Goal: Complete application form

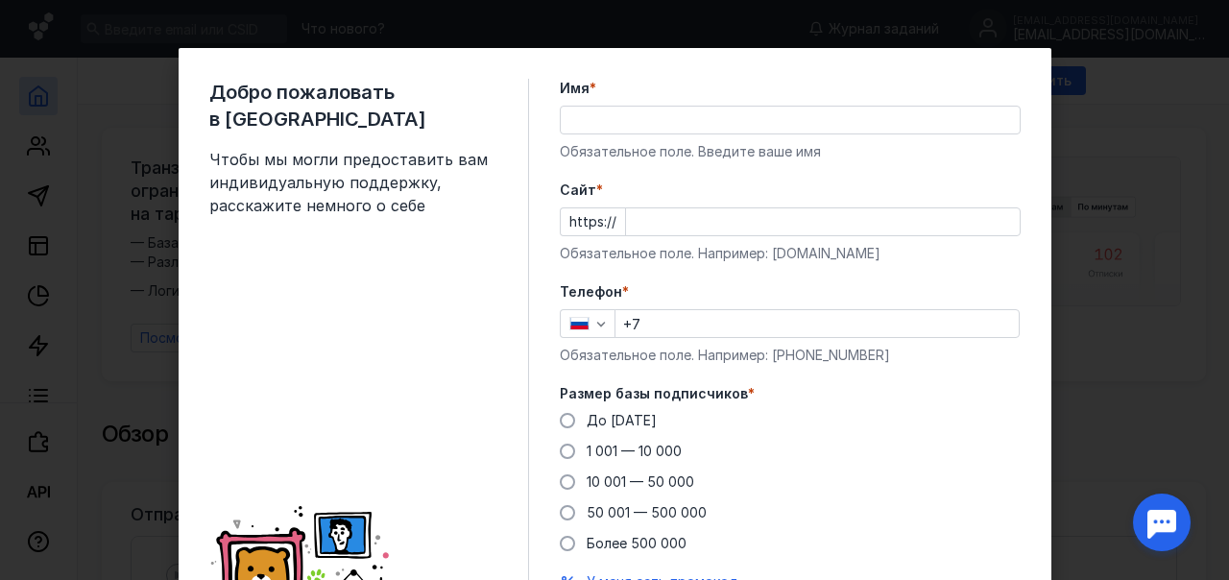
click at [639, 319] on input "+7" at bounding box center [816, 323] width 403 height 27
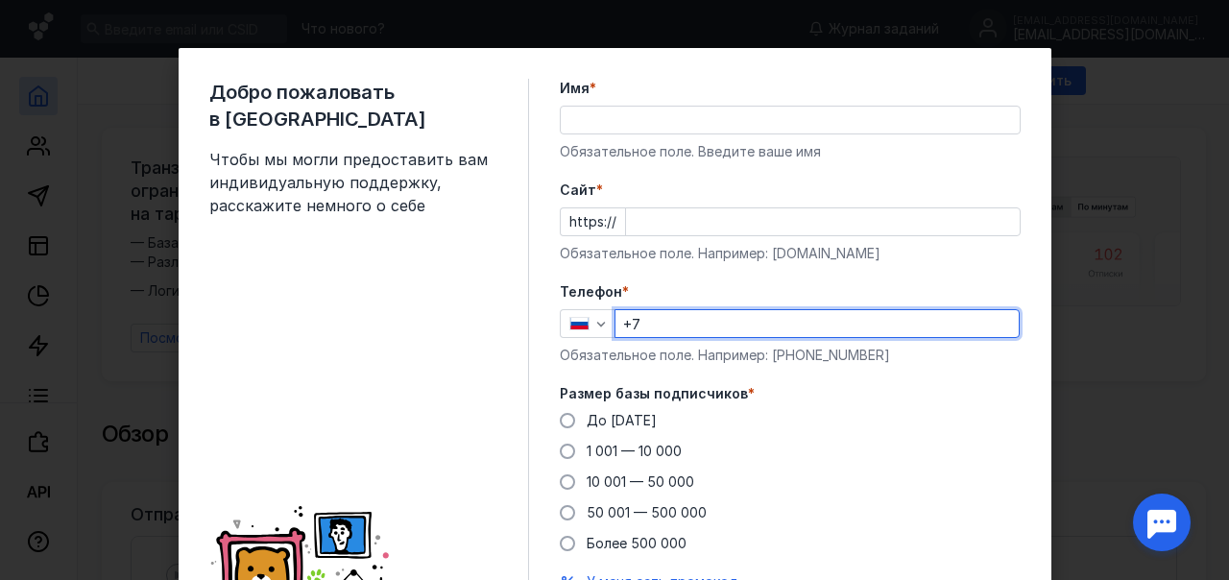
type input "[PHONE_NUMBER]"
type input "[PERSON_NAME]"
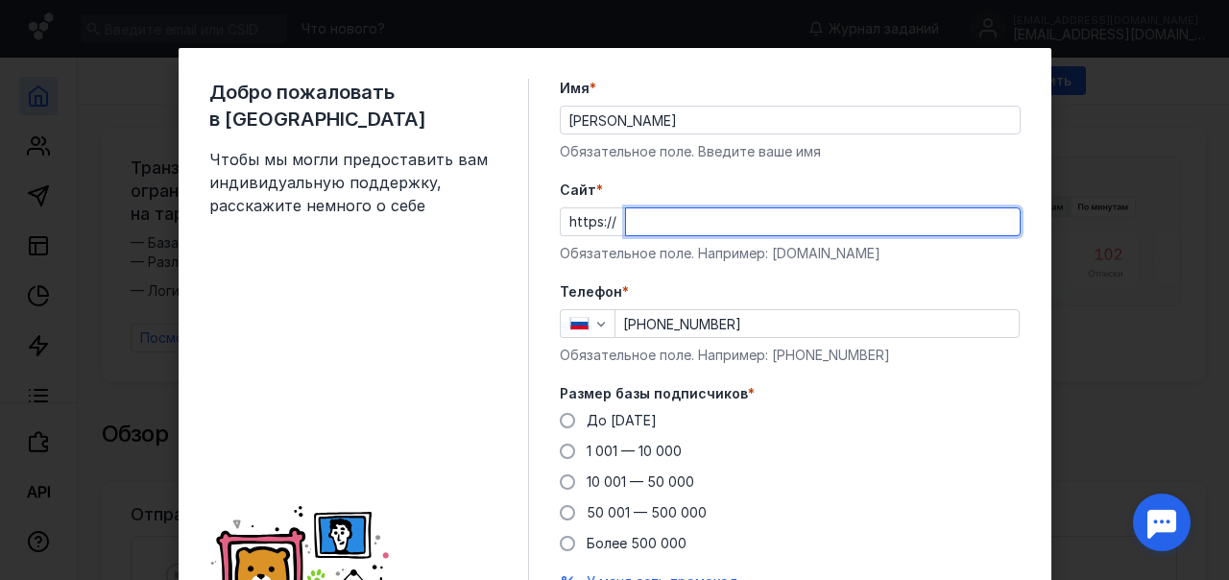
click at [668, 222] on input "Cайт *" at bounding box center [823, 221] width 394 height 27
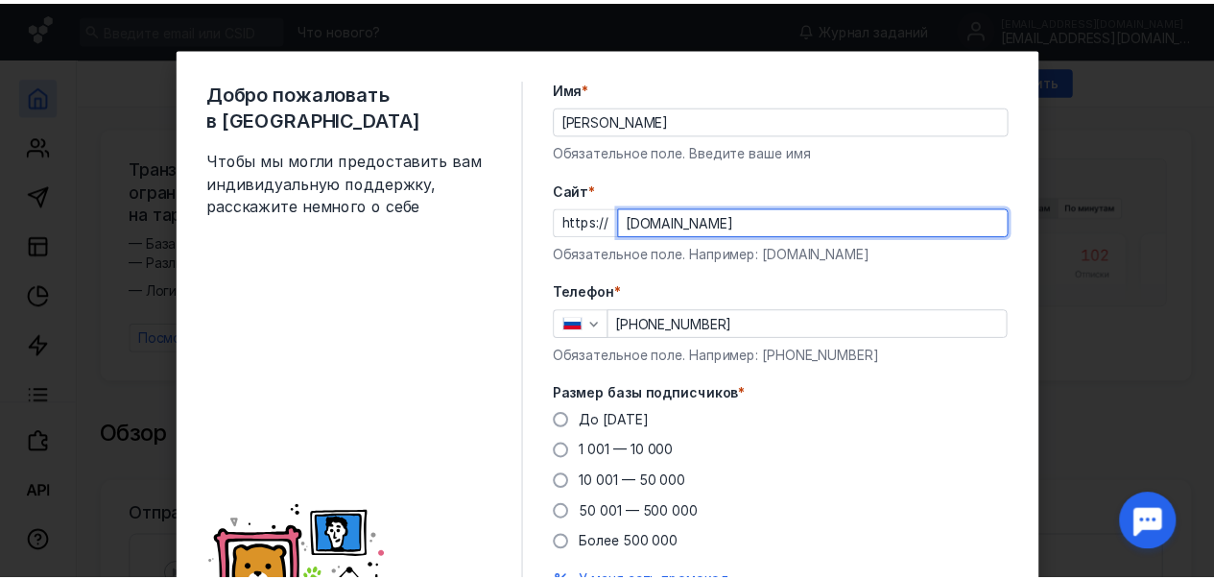
scroll to position [156, 0]
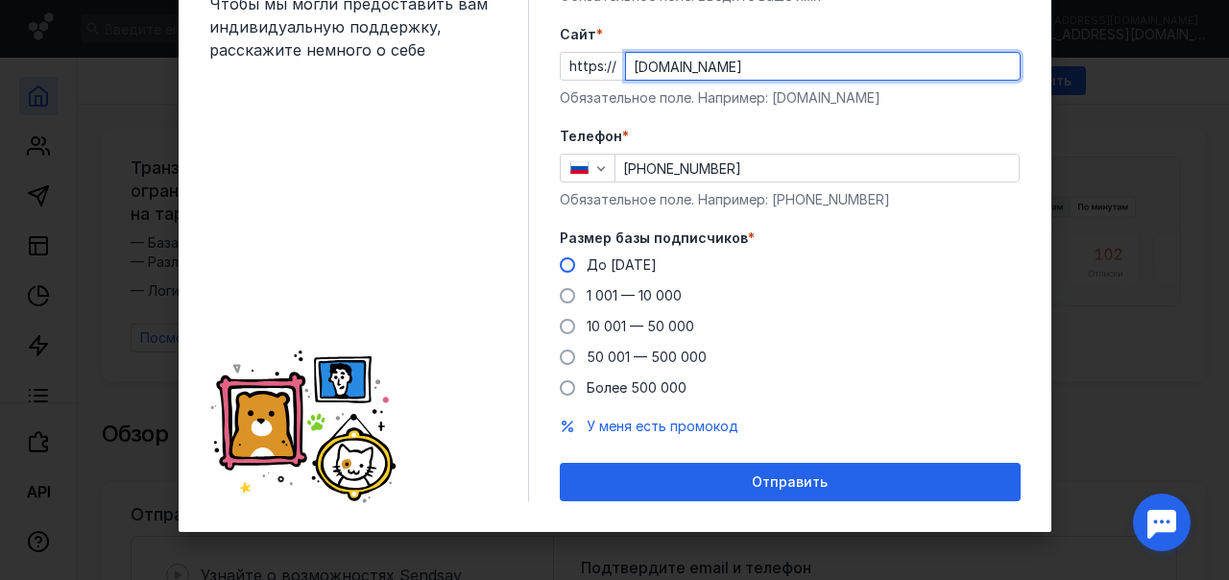
type input "[DOMAIN_NAME]"
click at [560, 265] on span at bounding box center [567, 264] width 15 height 15
click at [0, 0] on input "До [DATE]" at bounding box center [0, 0] width 0 height 0
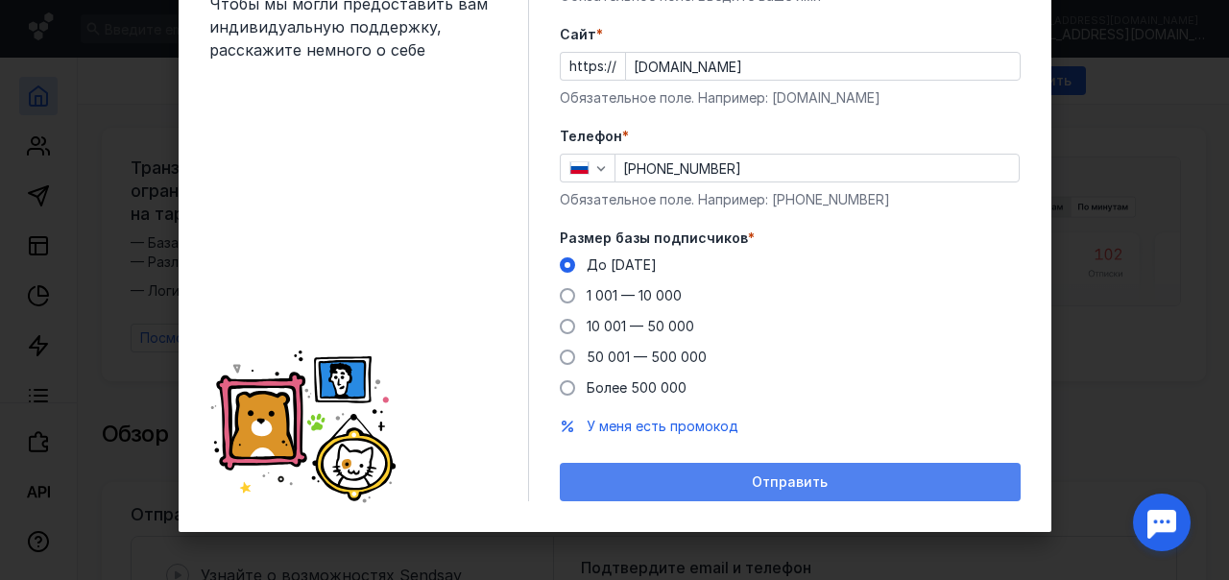
click at [793, 481] on span "Отправить" at bounding box center [790, 482] width 76 height 16
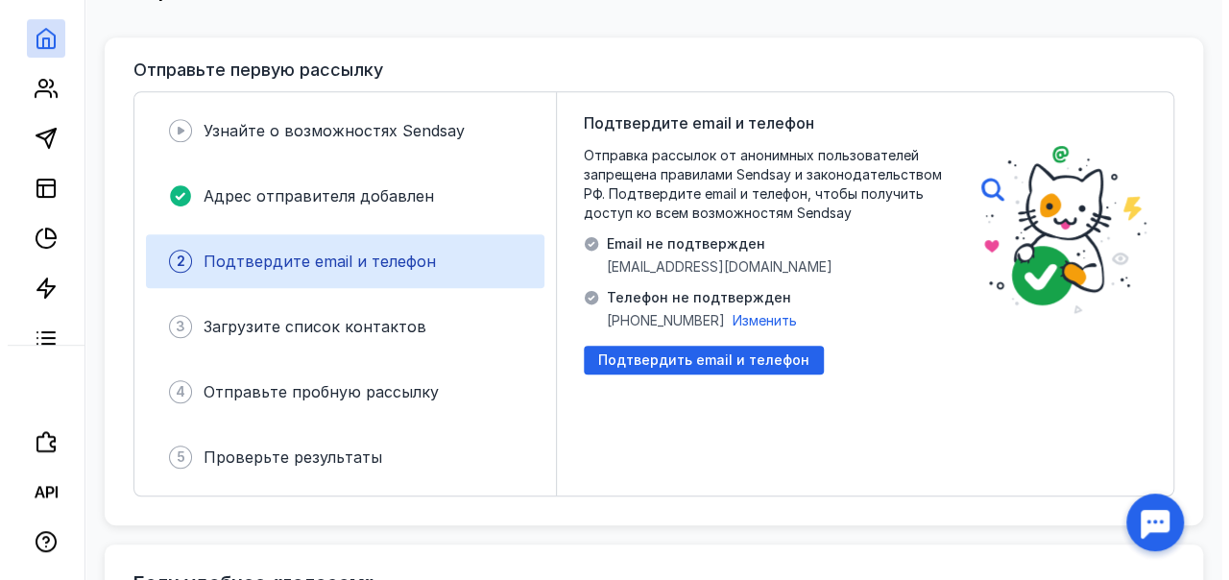
scroll to position [384, 0]
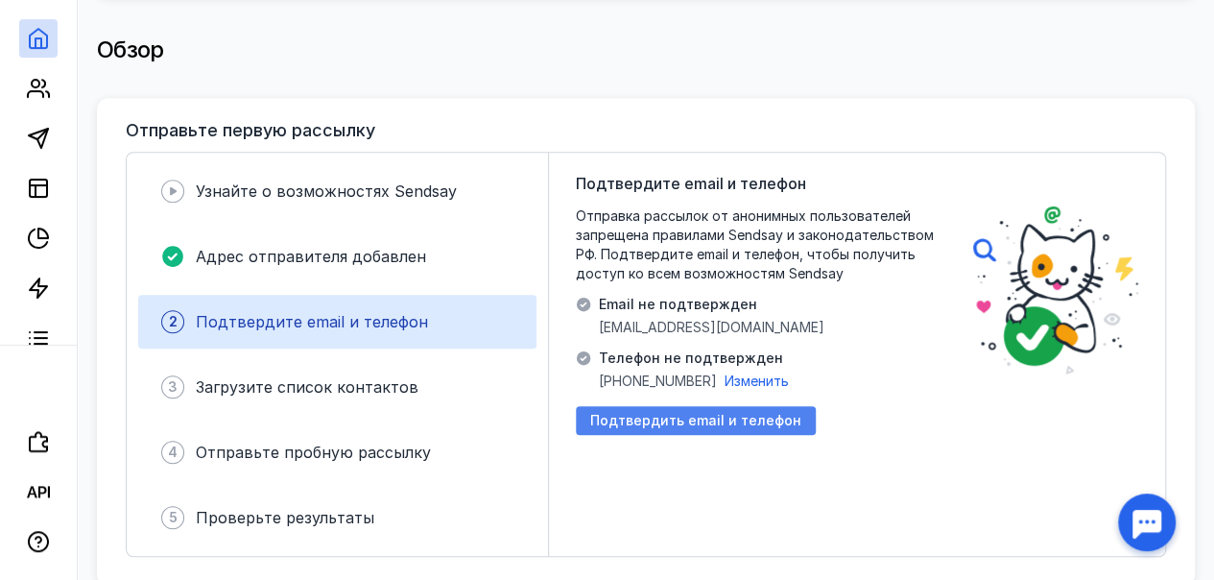
click at [768, 413] on span "Подтвердить email и телефон" at bounding box center [695, 421] width 211 height 16
